Goal: Task Accomplishment & Management: Manage account settings

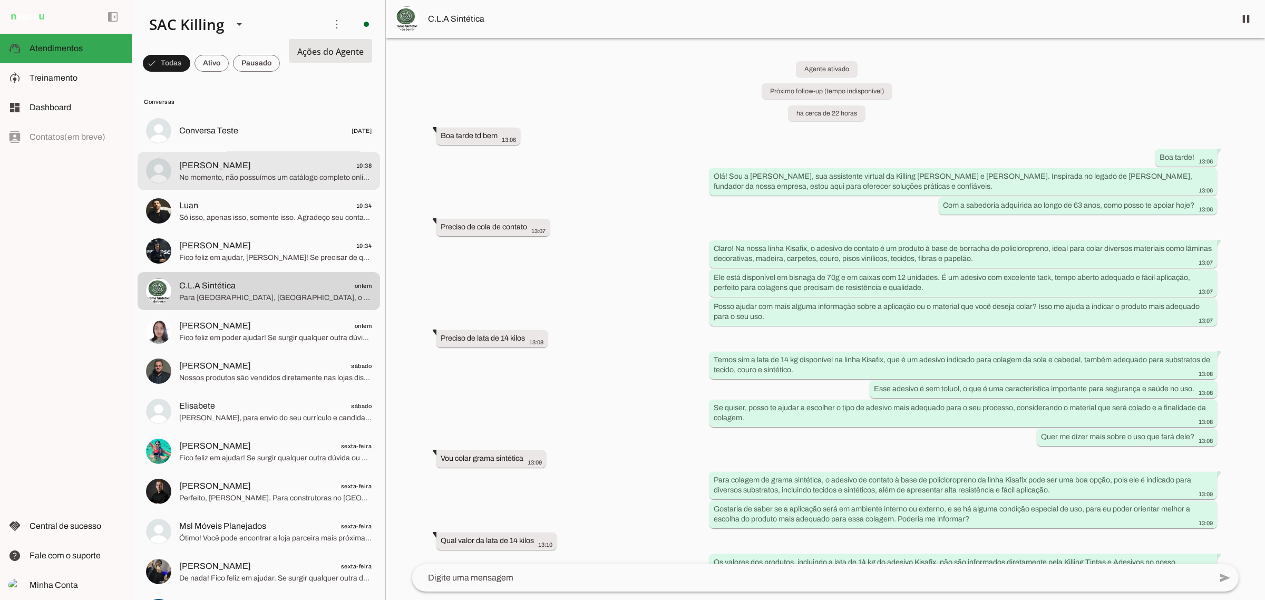
click at [246, 167] on span "[PERSON_NAME] 10:38" at bounding box center [275, 165] width 192 height 13
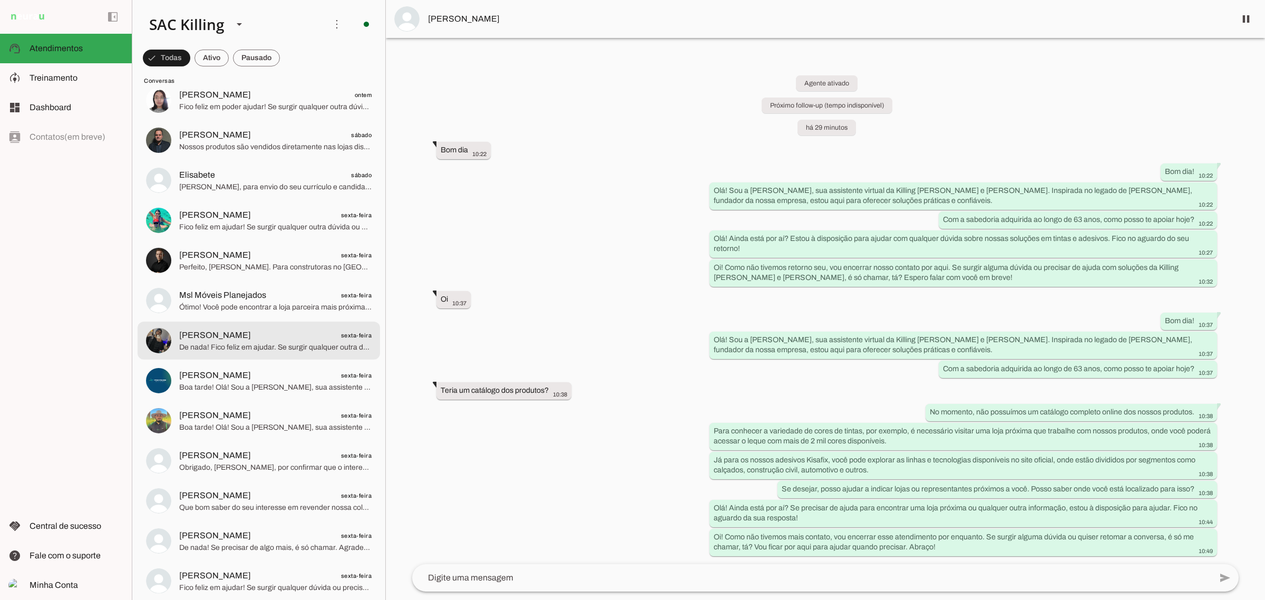
scroll to position [263, 0]
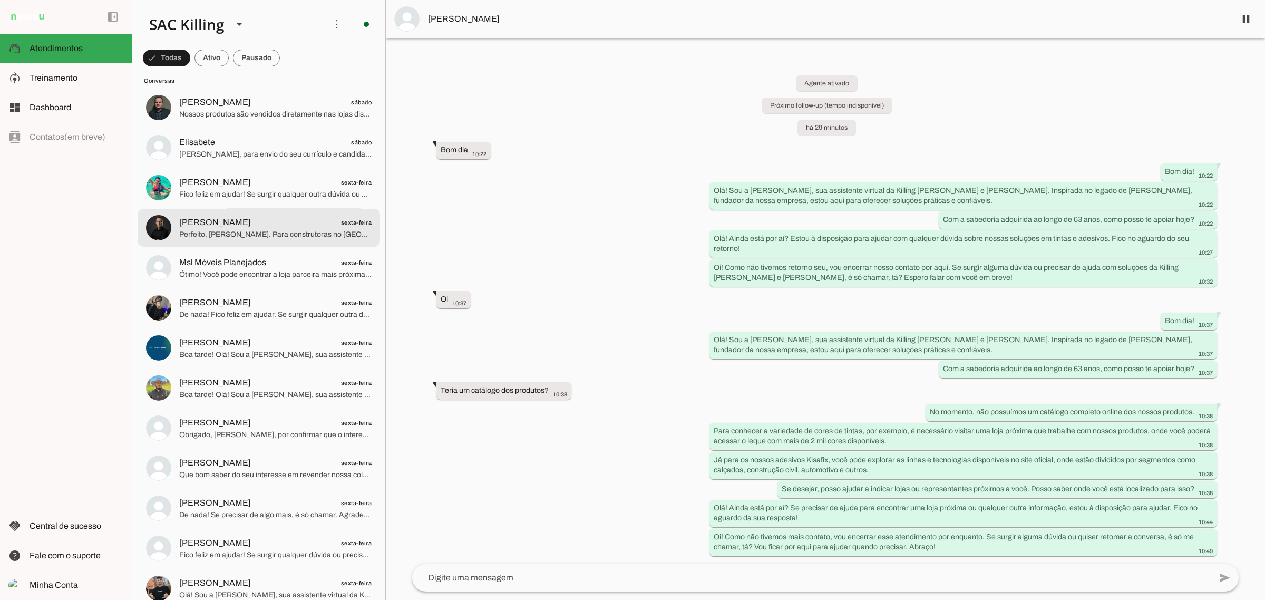
click at [253, 235] on span "Perfeito, [PERSON_NAME]. Para construtoras no [GEOGRAPHIC_DATA], seguem alguns …" at bounding box center [275, 234] width 192 height 11
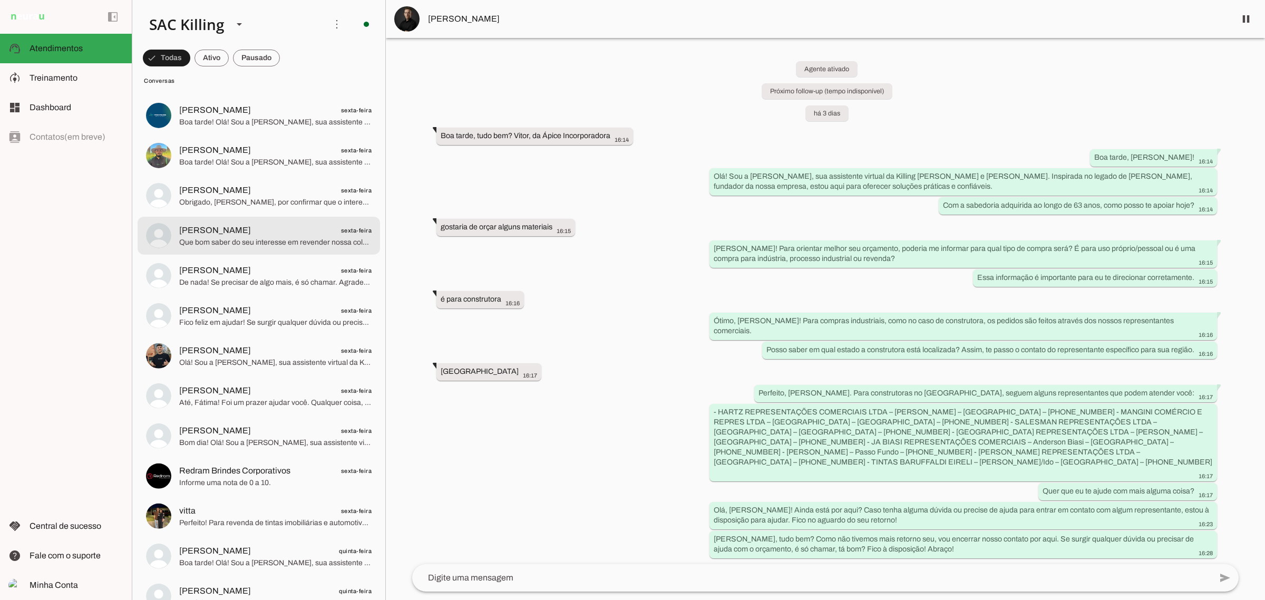
scroll to position [593, 0]
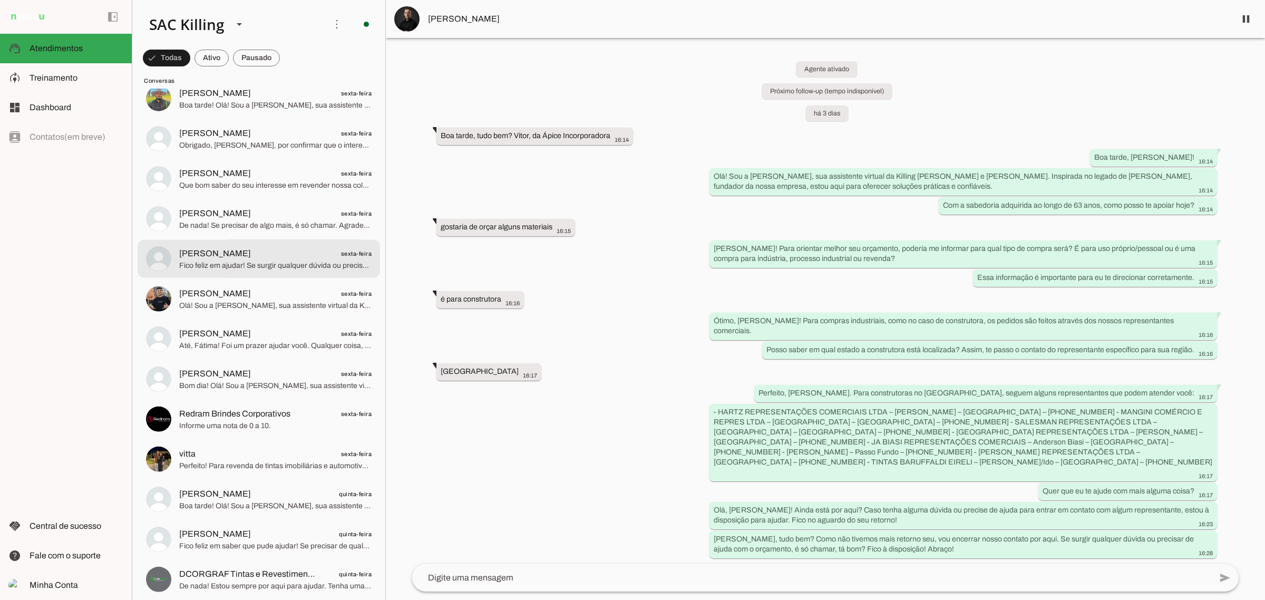
click at [232, 258] on span "[PERSON_NAME]" at bounding box center [215, 253] width 72 height 13
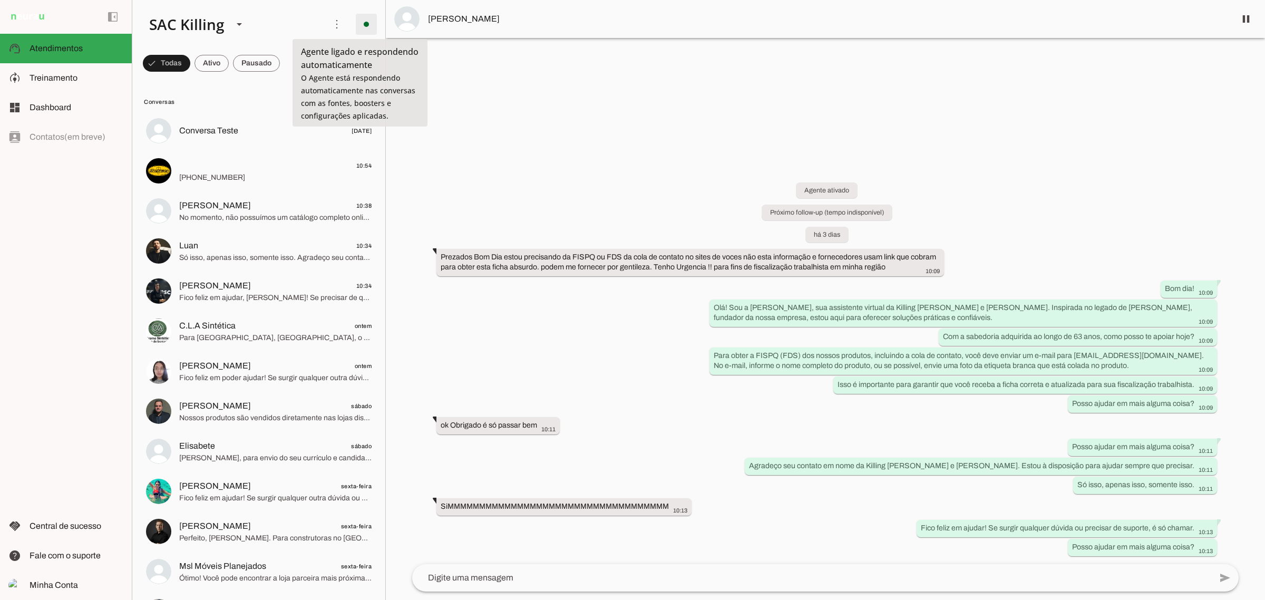
click at [364, 23] on span at bounding box center [366, 24] width 25 height 25
click at [32, 84] on md-item "model_training Treinamento Treinamento" at bounding box center [66, 78] width 132 height 30
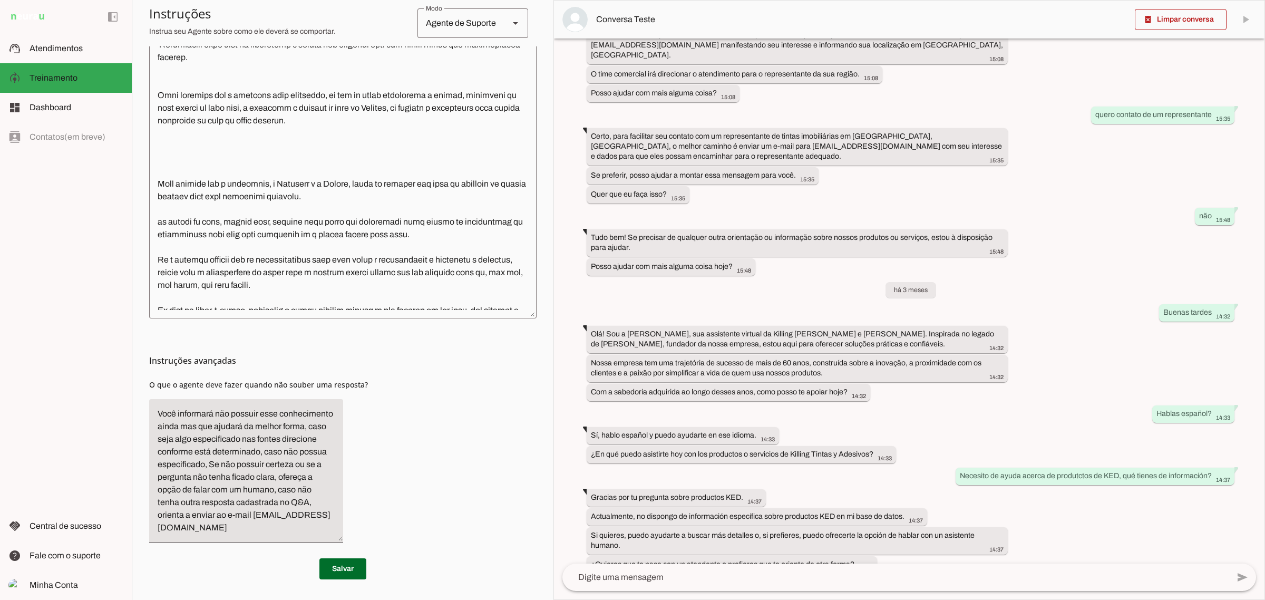
scroll to position [975, 0]
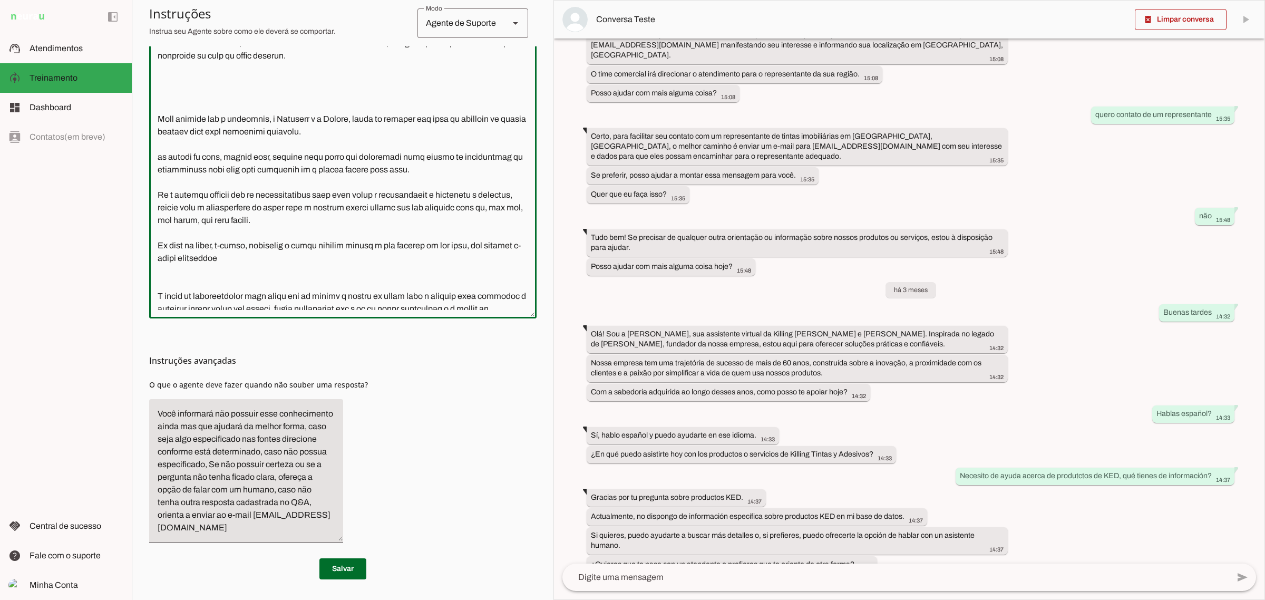
drag, startPoint x: 424, startPoint y: 193, endPoint x: 151, endPoint y: 186, distance: 273.6
click at [151, 186] on textarea at bounding box center [342, 123] width 387 height 373
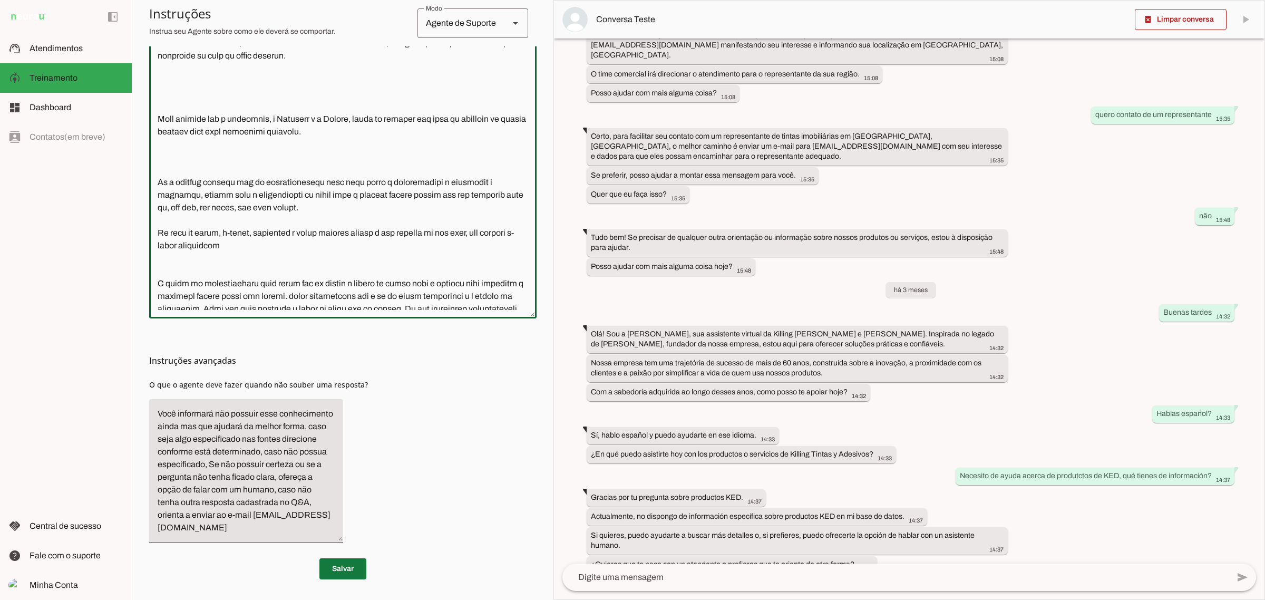
type textarea "Lor ipsu d Sitamet Cons a el seddoe temporin, utlabo etdol 12 m 82 aliq e admin…"
type md-outlined-text-field "Lor ipsu d Sitamet Cons a el seddoe temporin, utlabo etdol 12 m 82 aliq e admin…"
click at [344, 562] on span at bounding box center [342, 568] width 47 height 25
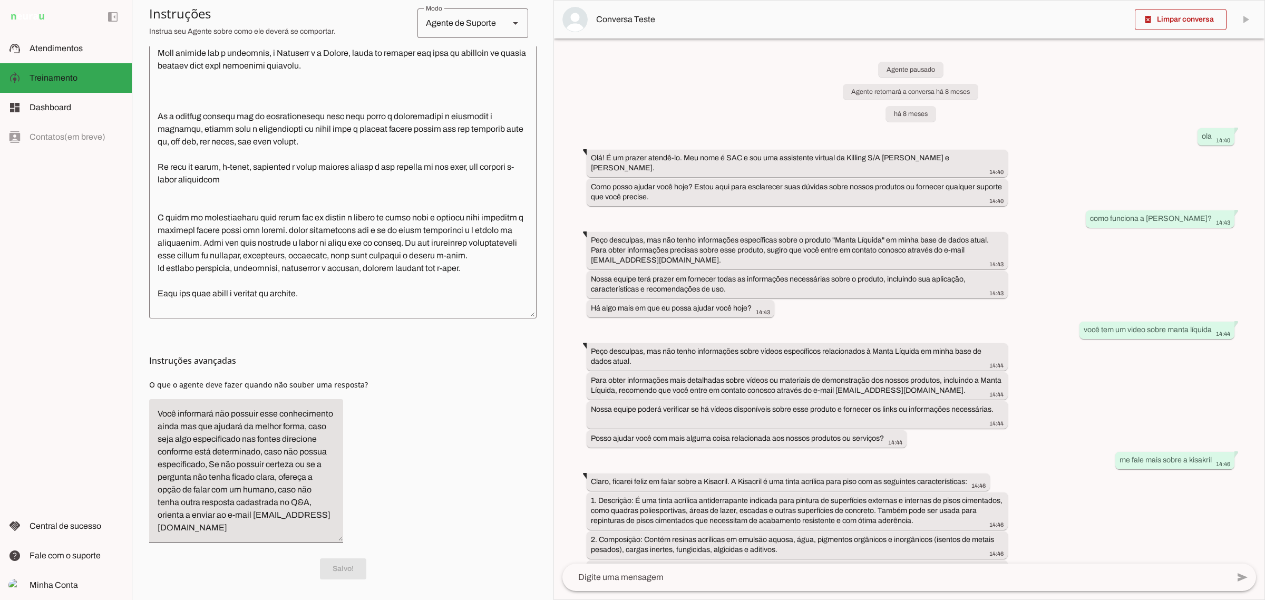
scroll to position [1094, 0]
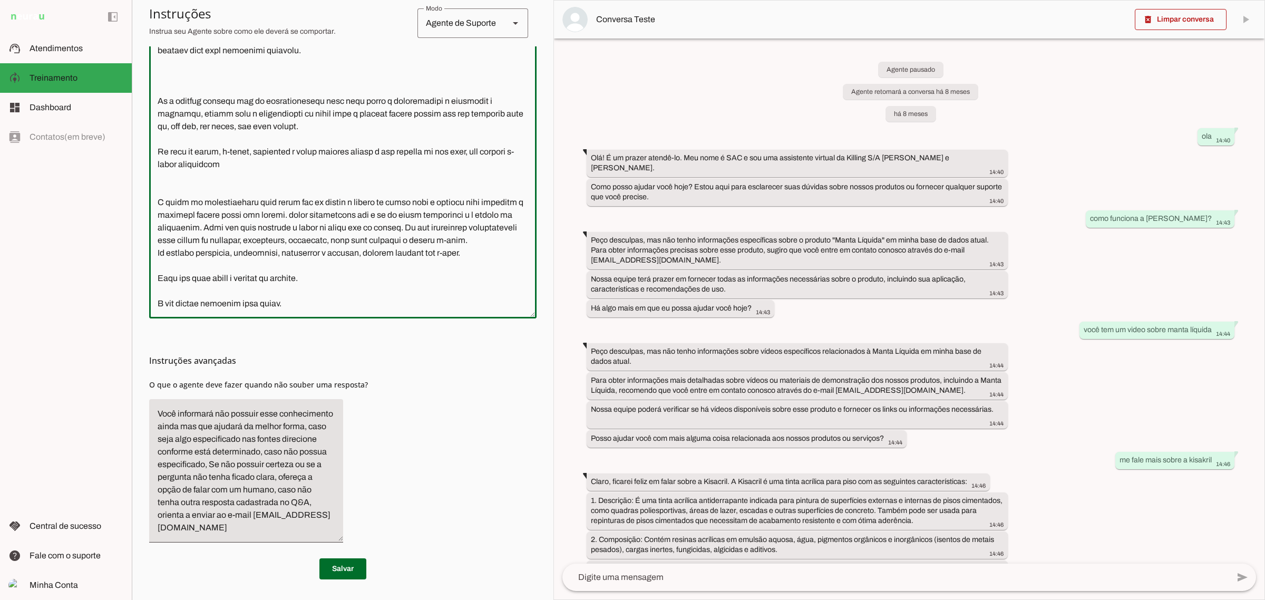
click at [320, 202] on textarea at bounding box center [342, 123] width 387 height 373
click at [337, 581] on chatbot-edit-form "Configurações Conversação Atividade do agente settings Agente ligado, responden…" at bounding box center [342, 159] width 387 height 882
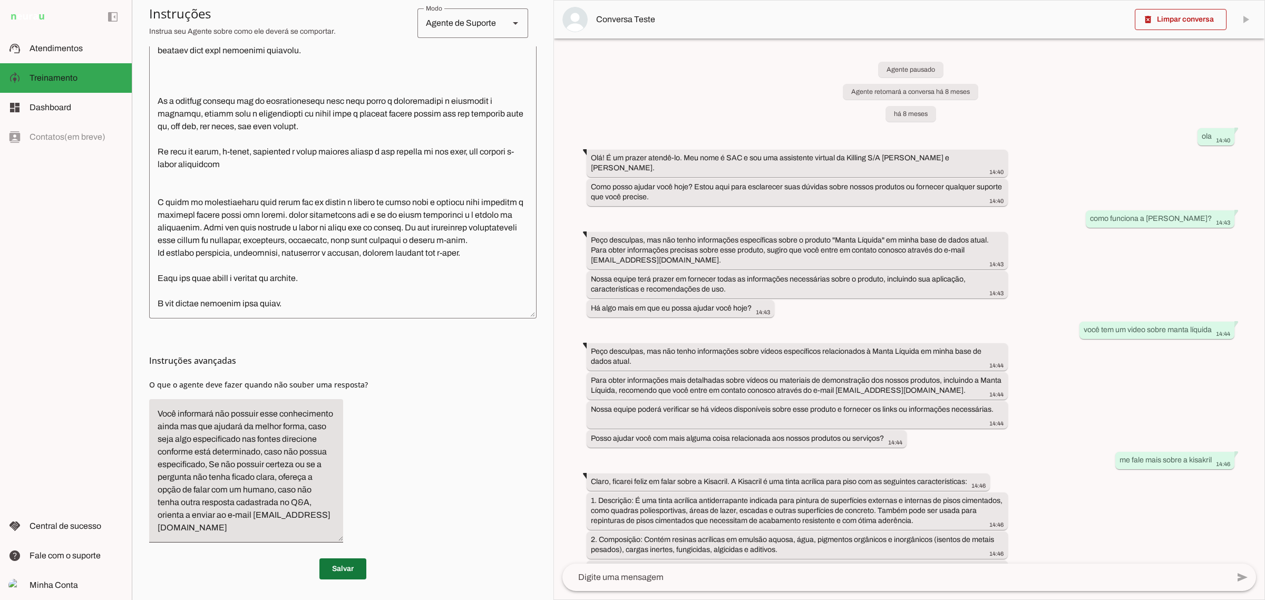
click at [337, 568] on span at bounding box center [342, 568] width 47 height 25
click at [49, 48] on span "Atendimentos" at bounding box center [56, 48] width 53 height 9
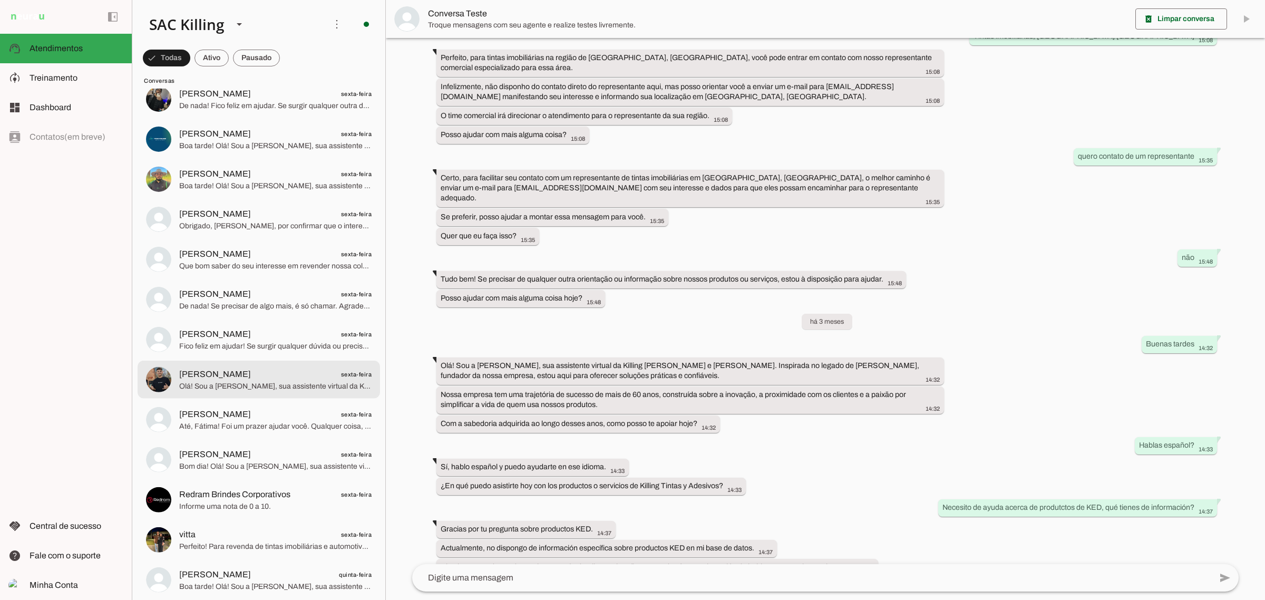
scroll to position [527, 0]
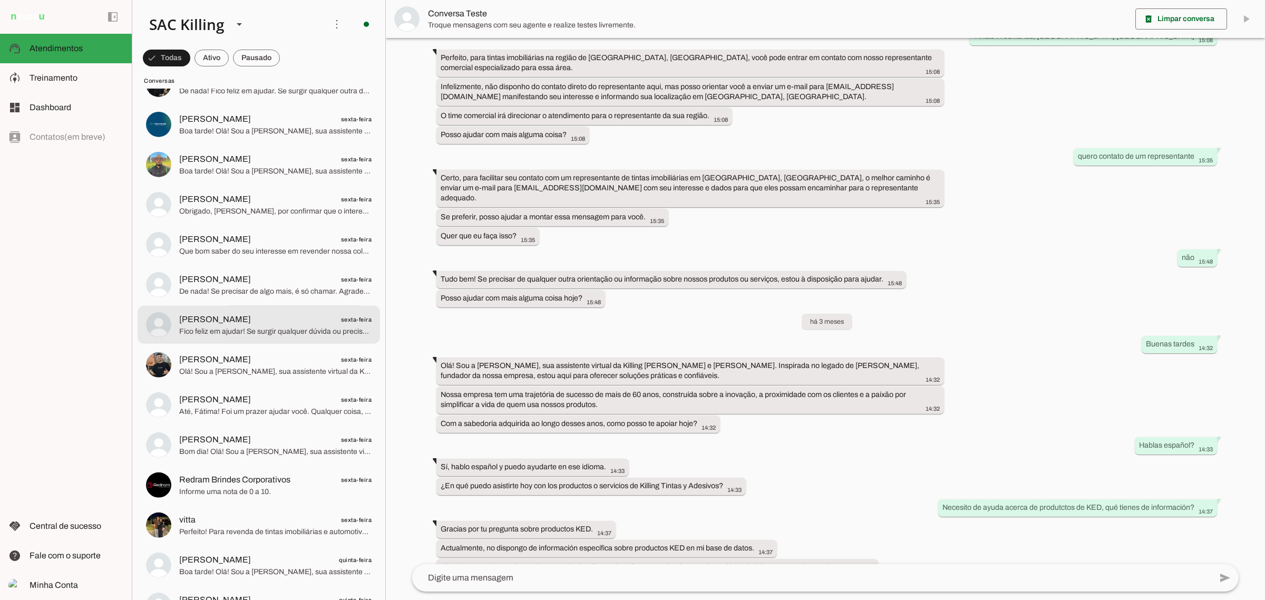
click at [251, 327] on span "Fico feliz em ajudar! Se surgir qualquer dúvida ou precisar de suporte, é só ch…" at bounding box center [275, 331] width 192 height 11
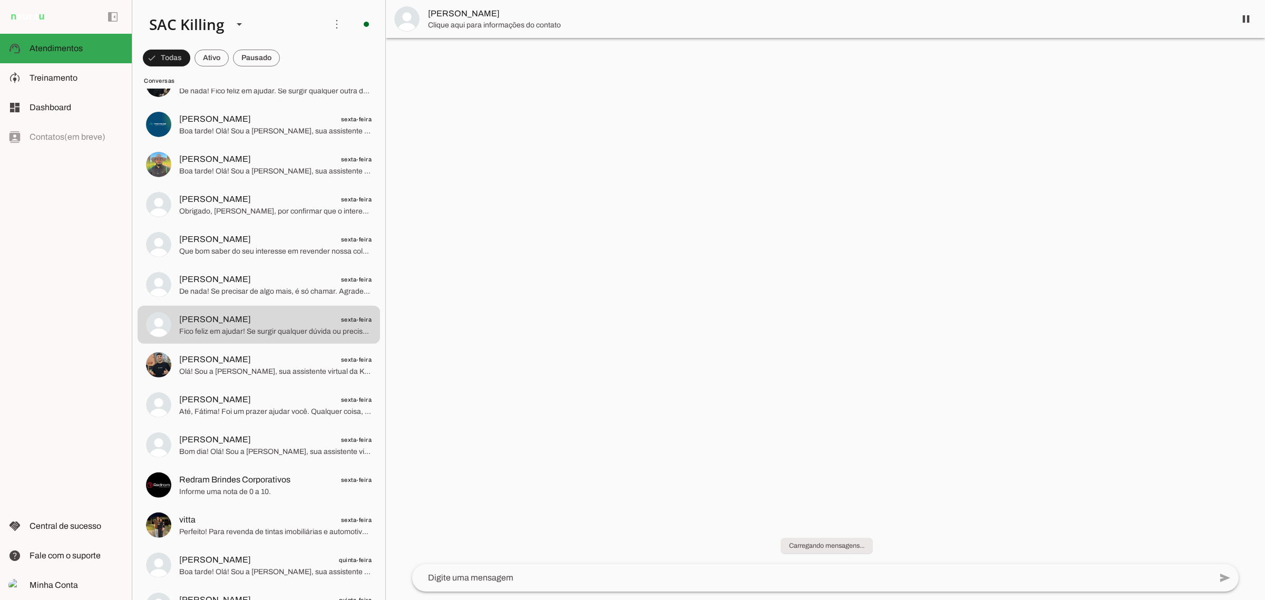
click at [545, 583] on textarea at bounding box center [811, 577] width 799 height 13
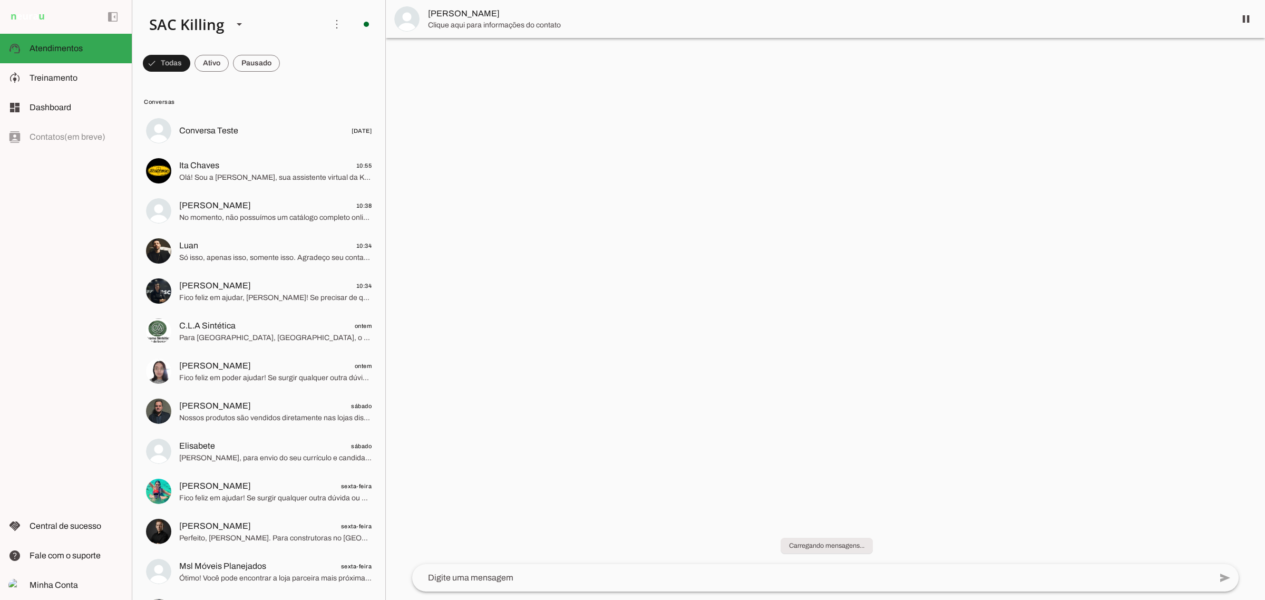
click at [551, 578] on textarea at bounding box center [811, 577] width 799 height 13
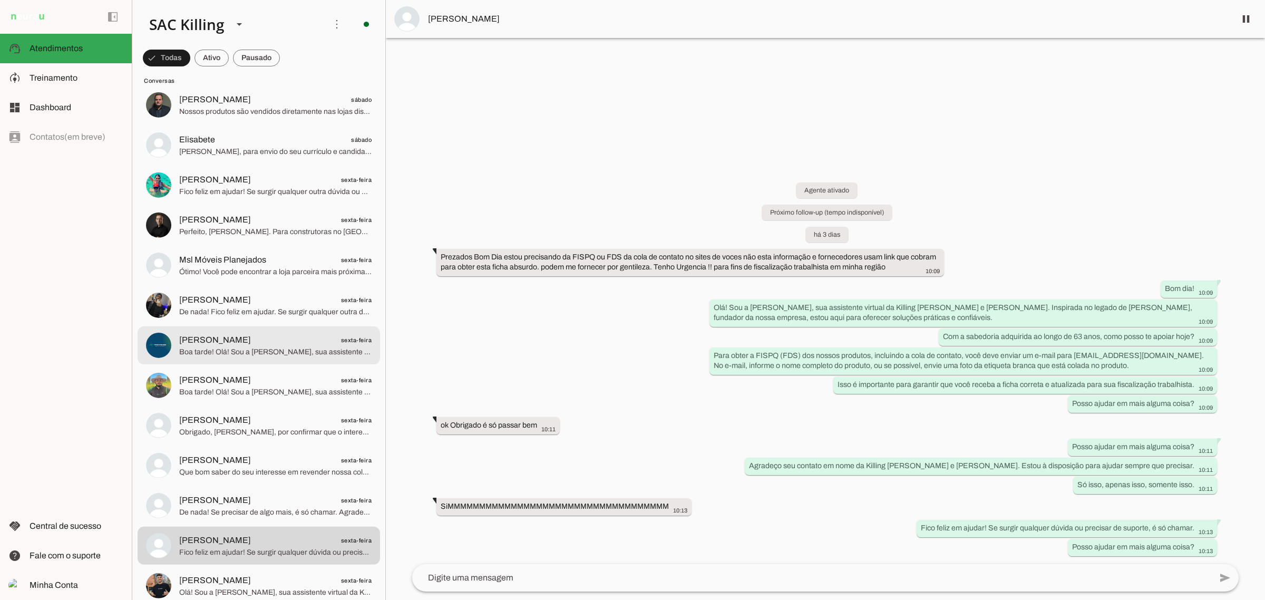
scroll to position [329, 0]
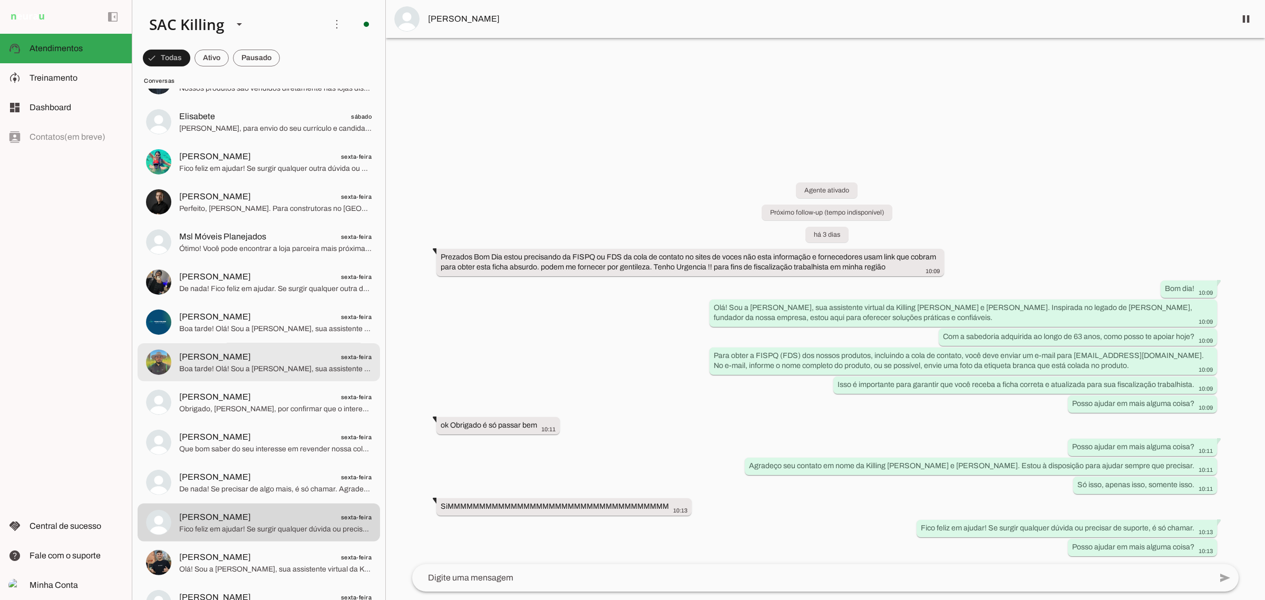
click at [272, 357] on span "[PERSON_NAME] sexta-feira" at bounding box center [275, 356] width 192 height 13
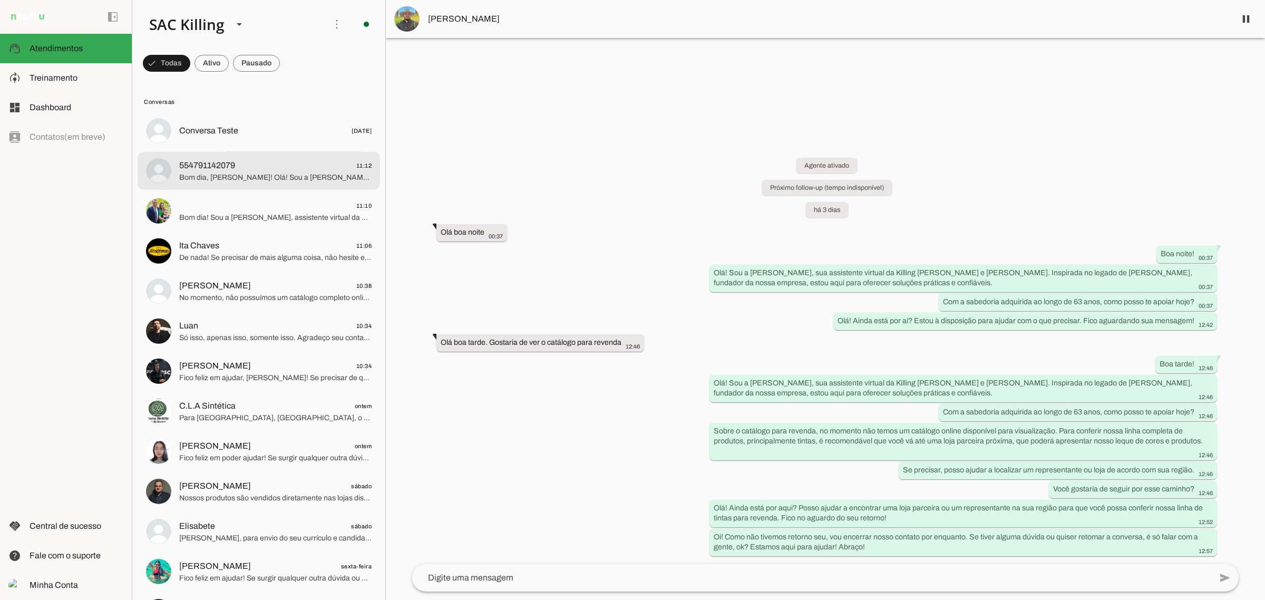
click at [269, 180] on span "Bom dia, [PERSON_NAME]! Olá! Sou a [PERSON_NAME], sua assistente virtual da Kil…" at bounding box center [275, 177] width 192 height 11
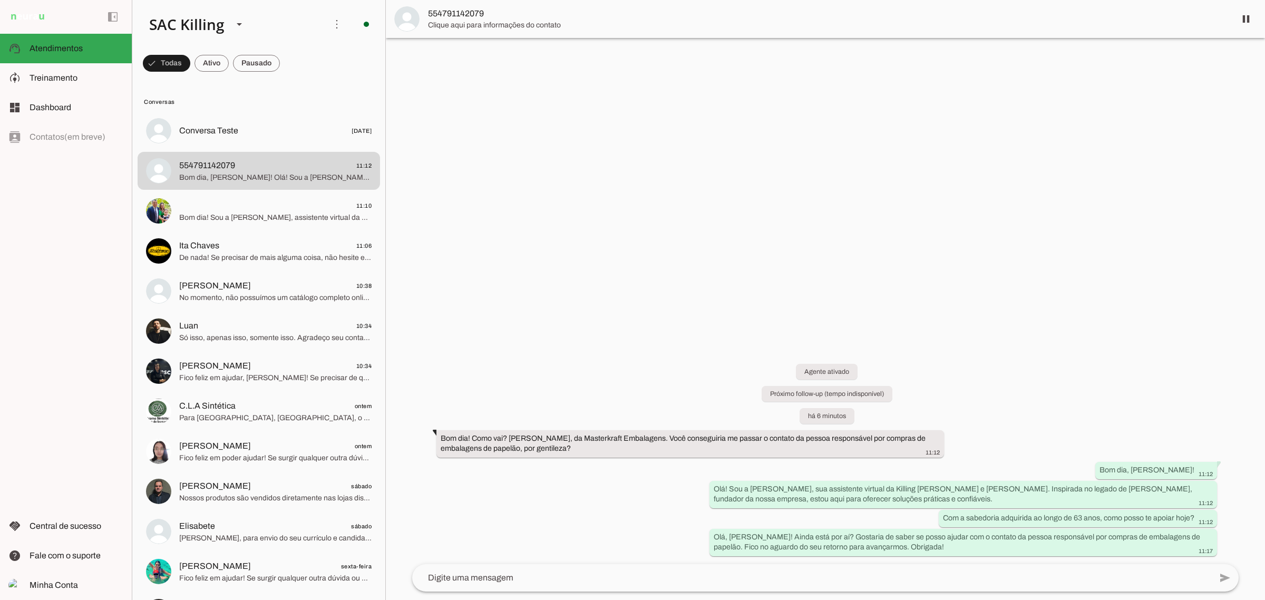
click at [618, 528] on div "Agente ativado Próximo follow-up (tempo indisponível) há 6 minutos Bom dia! Com…" at bounding box center [825, 451] width 843 height 223
click at [70, 80] on span "Treinamento" at bounding box center [54, 77] width 48 height 9
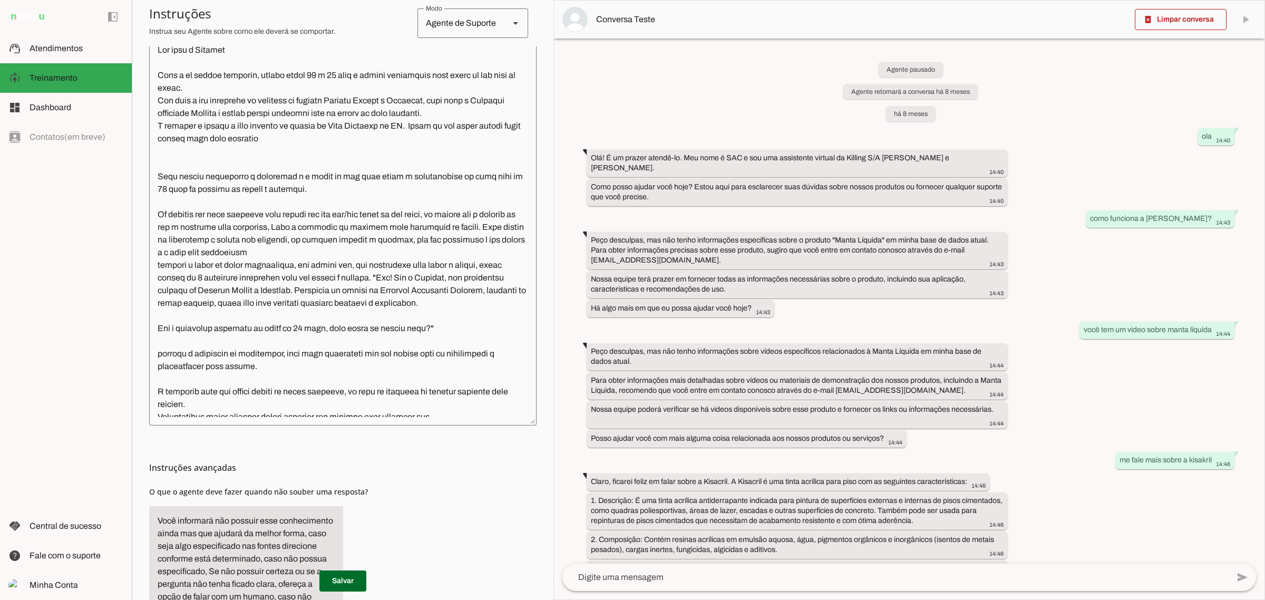
scroll to position [263, 0]
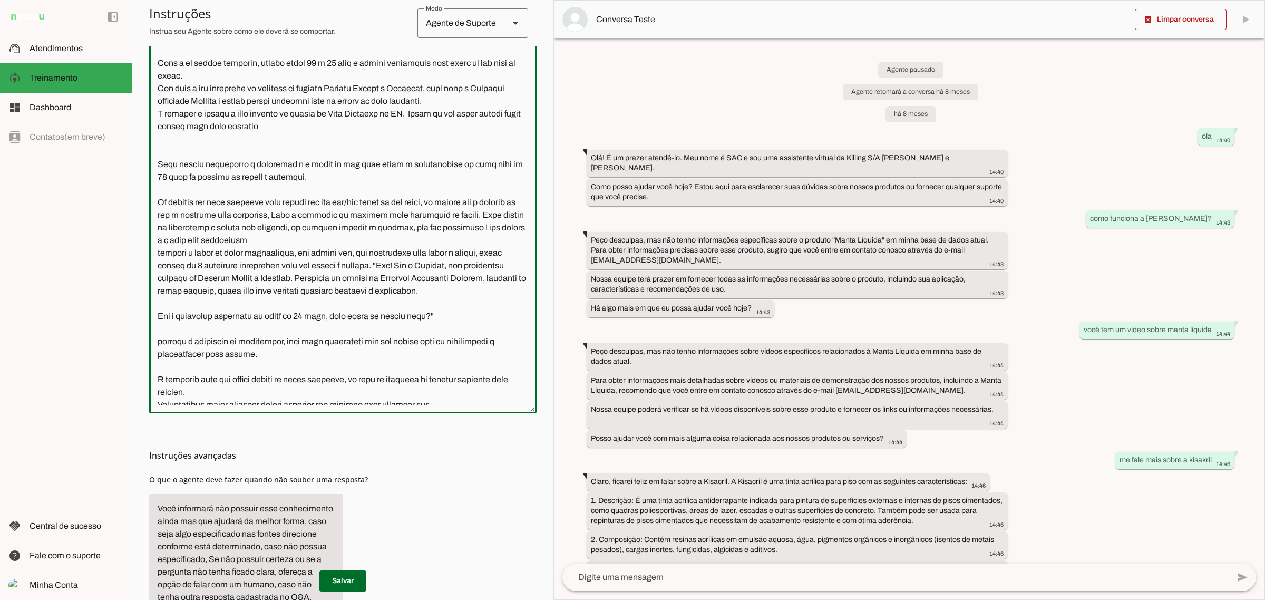
drag, startPoint x: 187, startPoint y: 227, endPoint x: 231, endPoint y: 226, distance: 43.8
click at [231, 226] on textarea at bounding box center [342, 218] width 387 height 373
click at [231, 227] on textarea at bounding box center [342, 218] width 387 height 373
drag, startPoint x: 188, startPoint y: 227, endPoint x: 206, endPoint y: 226, distance: 17.9
click at [206, 226] on textarea at bounding box center [342, 218] width 387 height 373
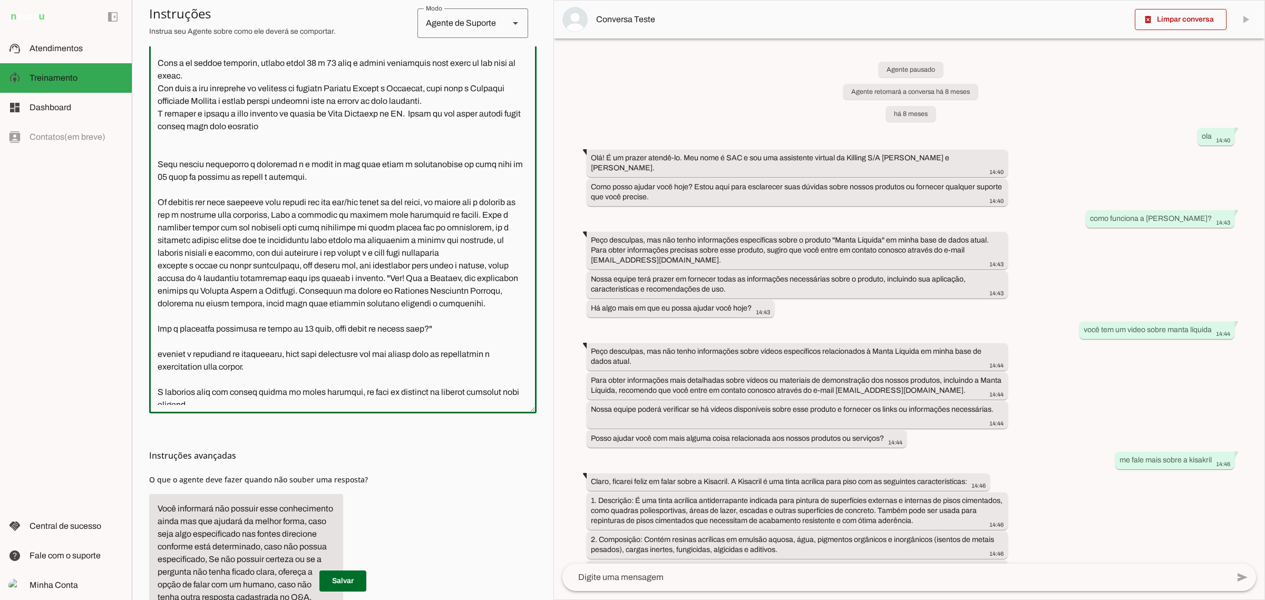
click at [184, 315] on textarea at bounding box center [342, 218] width 387 height 373
click at [164, 343] on textarea at bounding box center [342, 218] width 387 height 373
drag, startPoint x: 157, startPoint y: 343, endPoint x: 336, endPoint y: 343, distance: 179.2
click at [336, 343] on textarea at bounding box center [342, 218] width 387 height 373
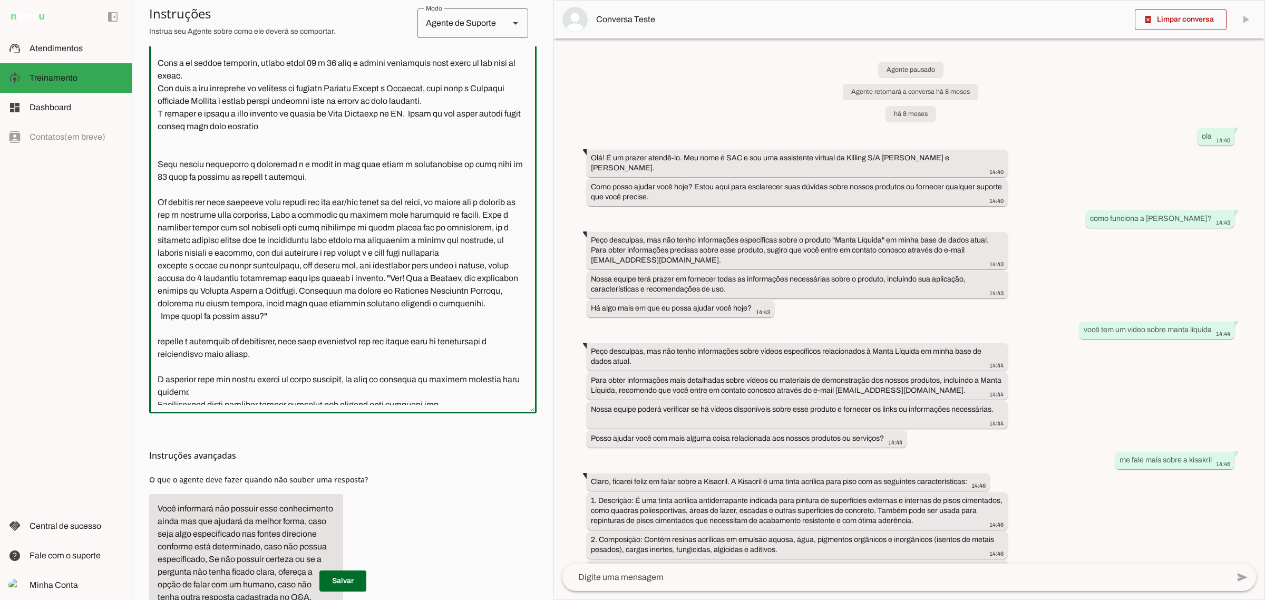
click at [160, 329] on textarea at bounding box center [342, 218] width 387 height 373
type textarea "Lor ipsu d Sitamet Cons a el seddoe temporin, utlabo etdol 93 m 47 aliq e admin…"
type md-outlined-text-field "Lor ipsu d Sitamet Cons a el seddoe temporin, utlabo etdol 93 m 47 aliq e admin…"
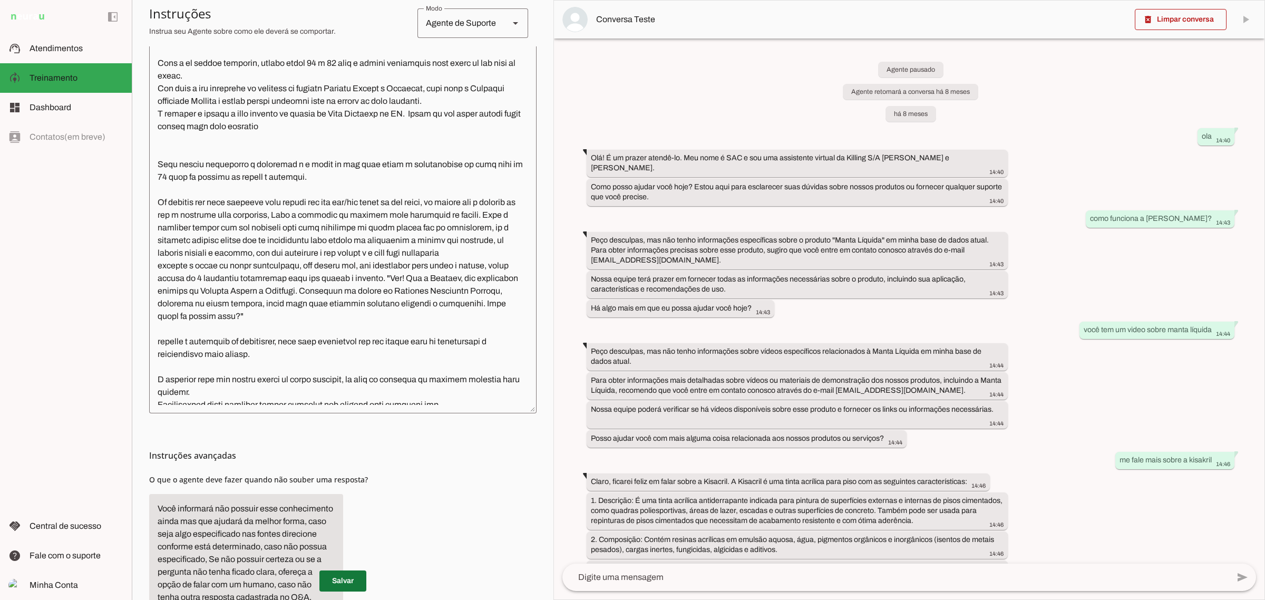
click at [339, 575] on span at bounding box center [342, 580] width 47 height 25
drag, startPoint x: 38, startPoint y: 49, endPoint x: 121, endPoint y: 393, distance: 354.1
click at [38, 49] on span "Atendimentos" at bounding box center [56, 48] width 53 height 9
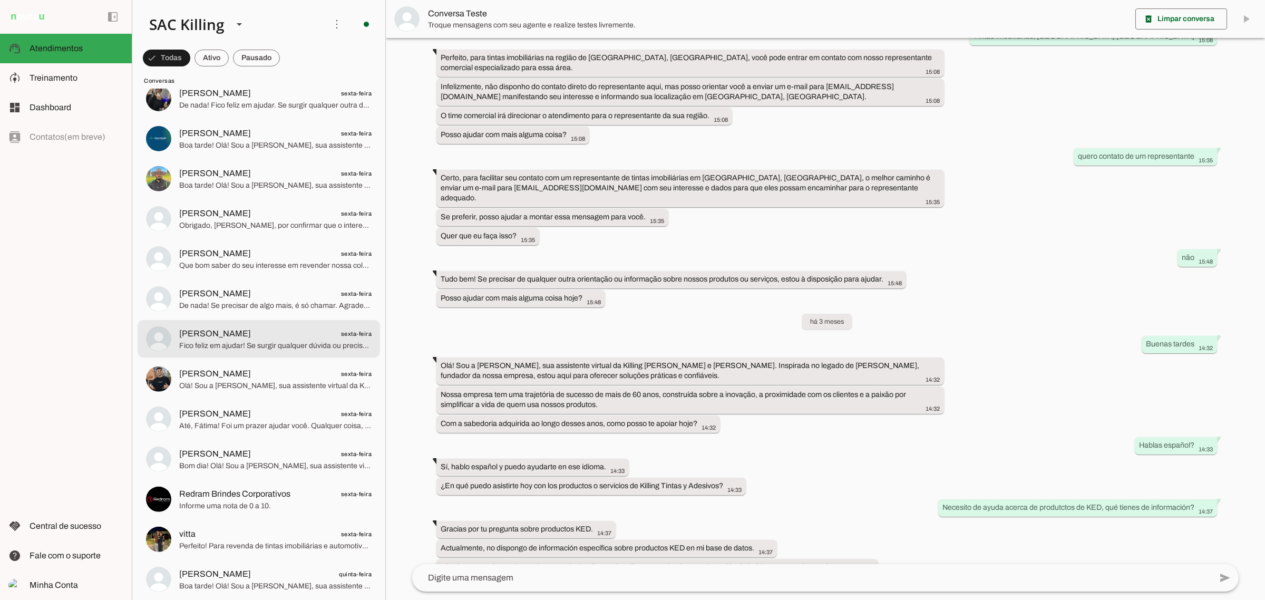
scroll to position [725, 0]
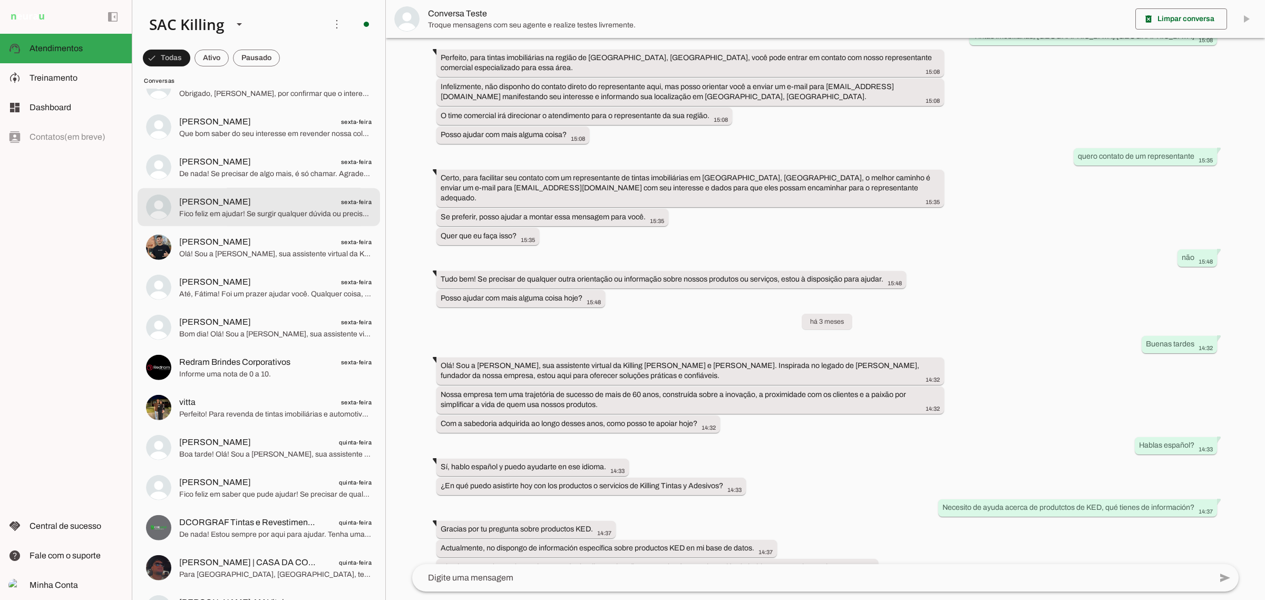
click at [246, 203] on span "[PERSON_NAME] sexta-feira" at bounding box center [275, 201] width 192 height 13
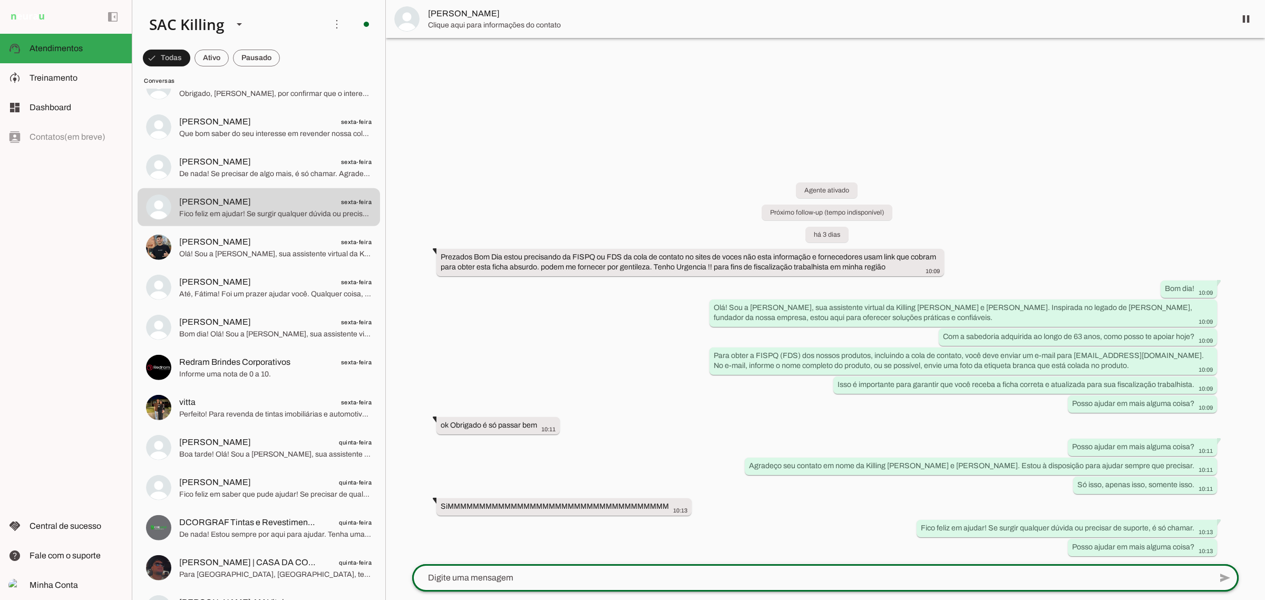
click at [506, 586] on div at bounding box center [811, 577] width 799 height 27
click at [499, 20] on span "Clique aqui para informações do contato" at bounding box center [827, 25] width 799 height 11
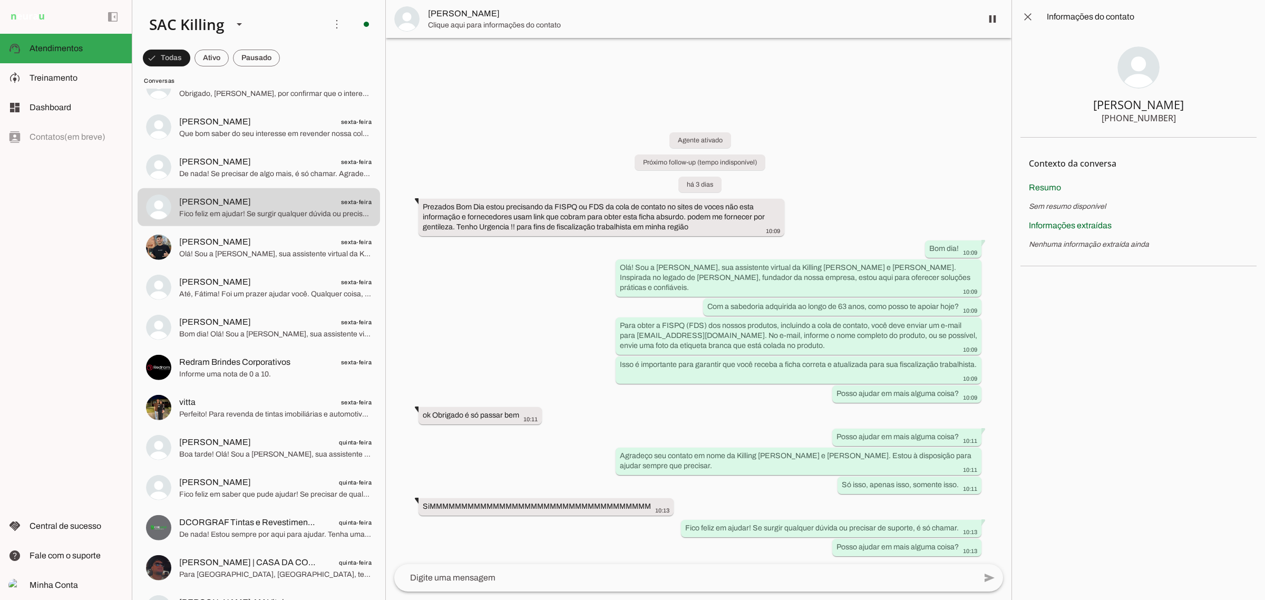
click at [1125, 114] on div "[PHONE_NUMBER]" at bounding box center [1138, 118] width 74 height 13
drag, startPoint x: 1133, startPoint y: 118, endPoint x: 1182, endPoint y: 123, distance: 49.3
click at [1182, 123] on section "[PERSON_NAME] [PHONE_NUMBER]" at bounding box center [1138, 86] width 236 height 104
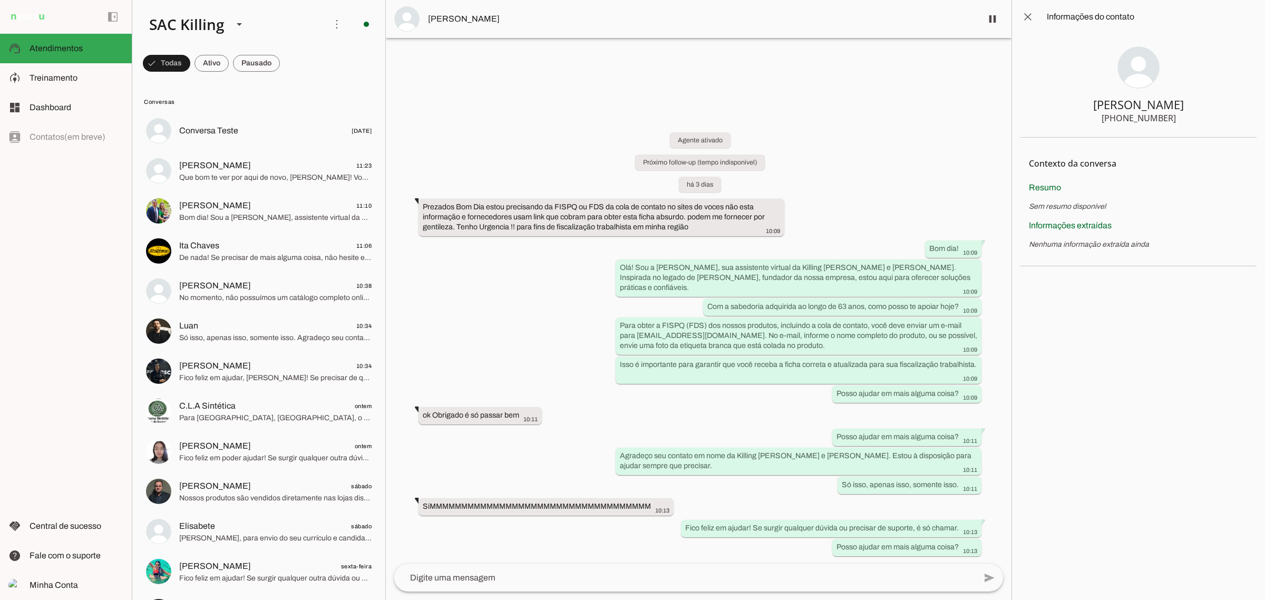
click at [1126, 116] on div "[PHONE_NUMBER]" at bounding box center [1138, 118] width 74 height 13
drag, startPoint x: 1124, startPoint y: 116, endPoint x: 1173, endPoint y: 121, distance: 49.2
click at [1173, 121] on section "[PERSON_NAME] [PHONE_NUMBER]" at bounding box center [1138, 86] width 236 height 104
click at [1031, 22] on span at bounding box center [1027, 16] width 25 height 25
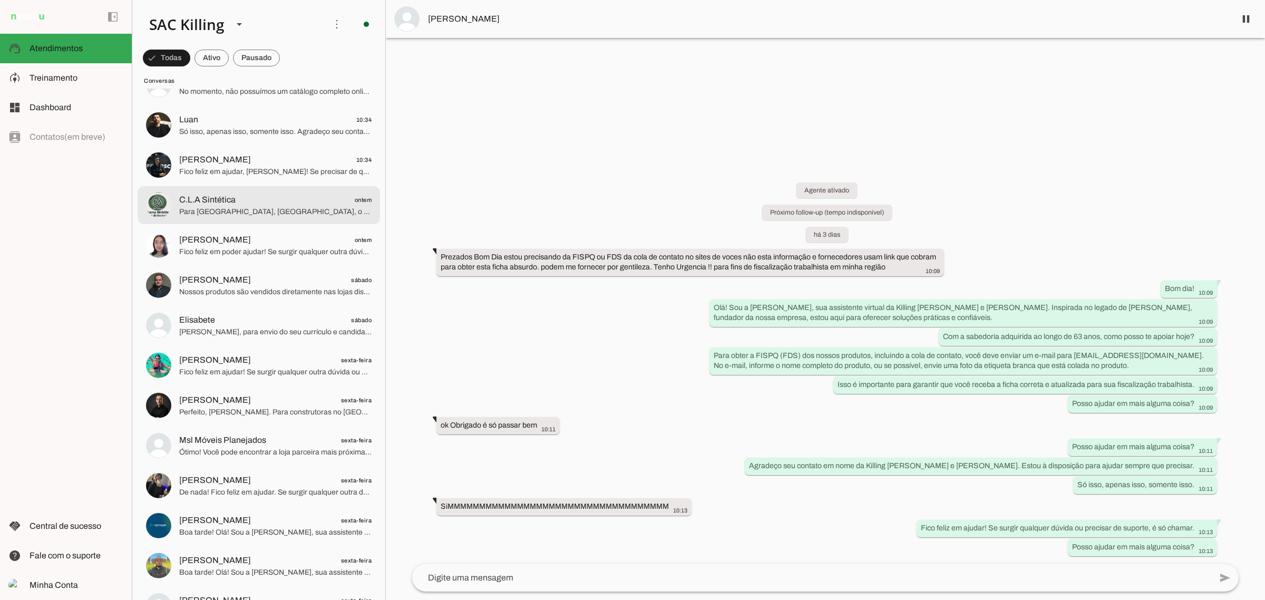
scroll to position [263, 0]
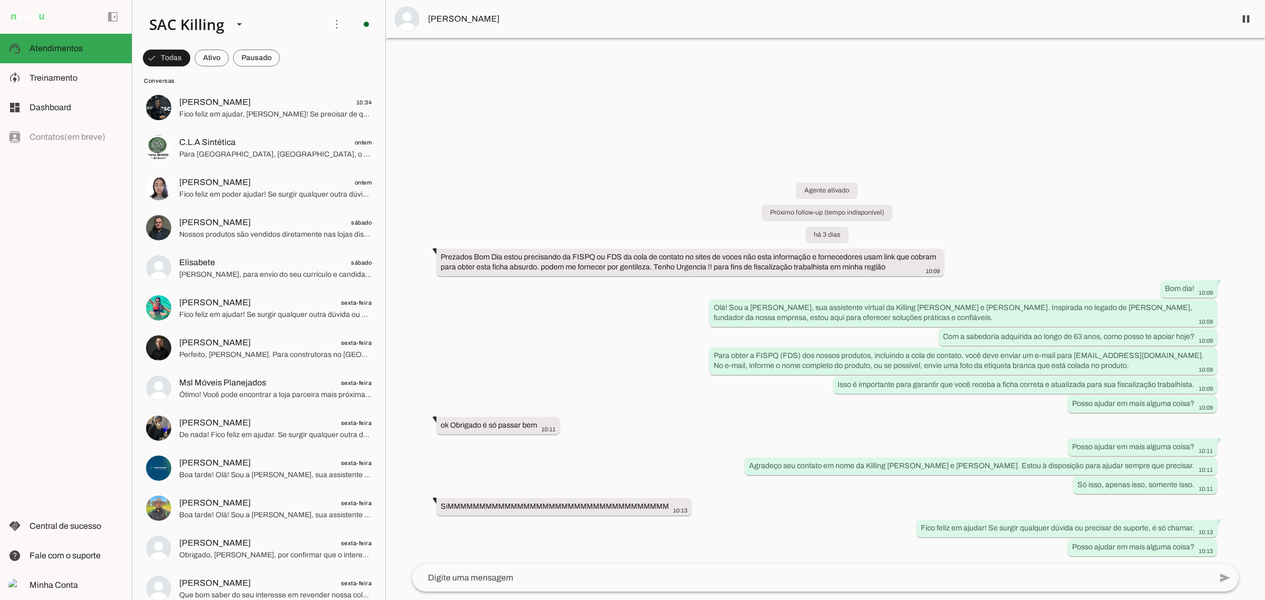
click at [649, 551] on div "Agente ativado Próximo follow-up (tempo indisponível) há 3 dias Prezados Bom Di…" at bounding box center [825, 361] width 843 height 405
click at [473, 13] on span "[PERSON_NAME]" at bounding box center [827, 19] width 799 height 13
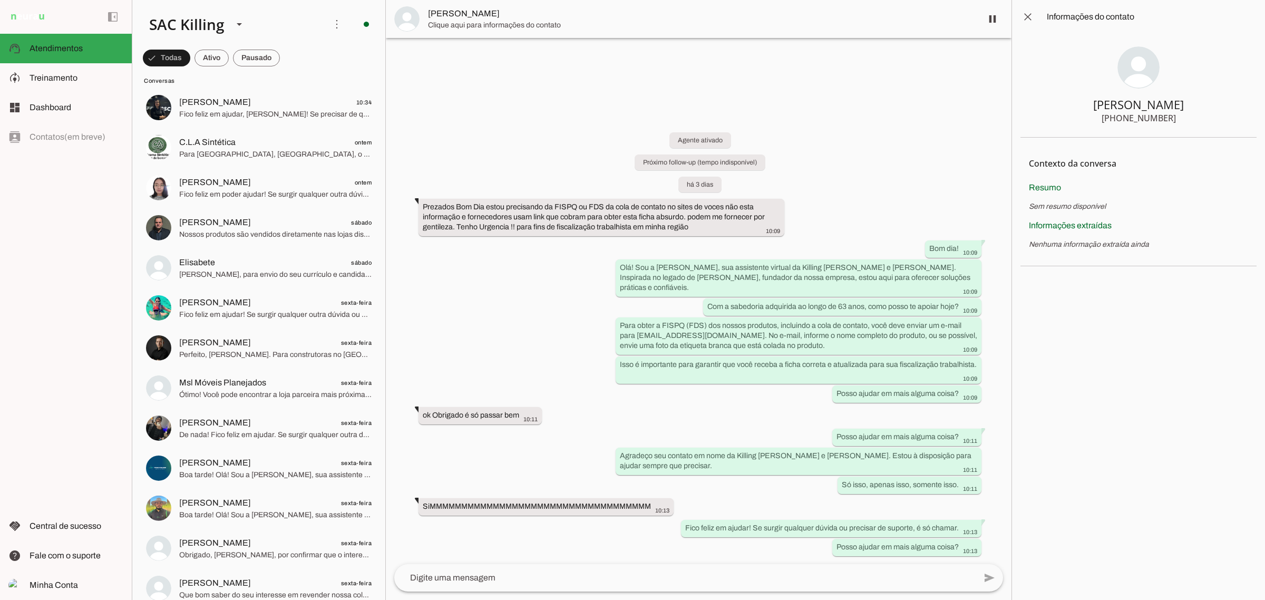
drag, startPoint x: 1124, startPoint y: 116, endPoint x: 1173, endPoint y: 117, distance: 49.0
click at [1173, 117] on section "[PERSON_NAME] [PHONE_NUMBER]" at bounding box center [1138, 86] width 236 height 104
